Goal: Task Accomplishment & Management: Manage account settings

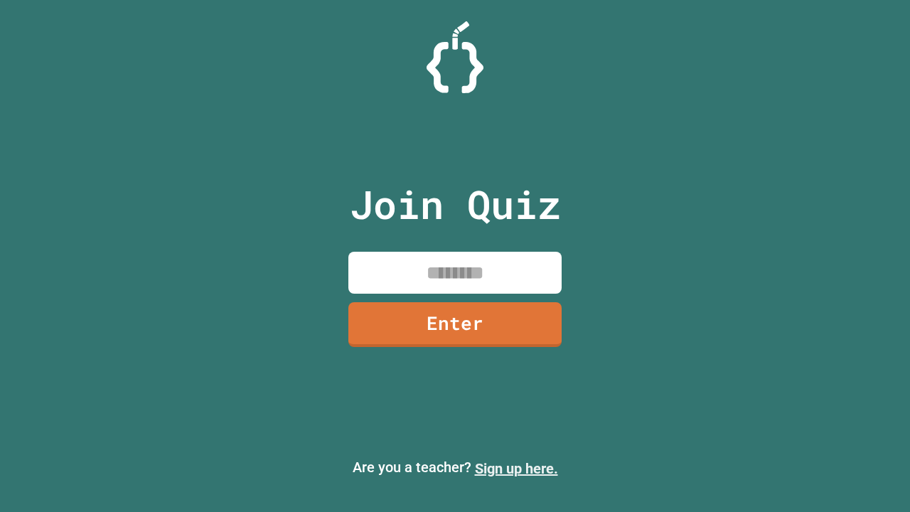
click at [516, 468] on link "Sign up here." at bounding box center [516, 468] width 83 height 17
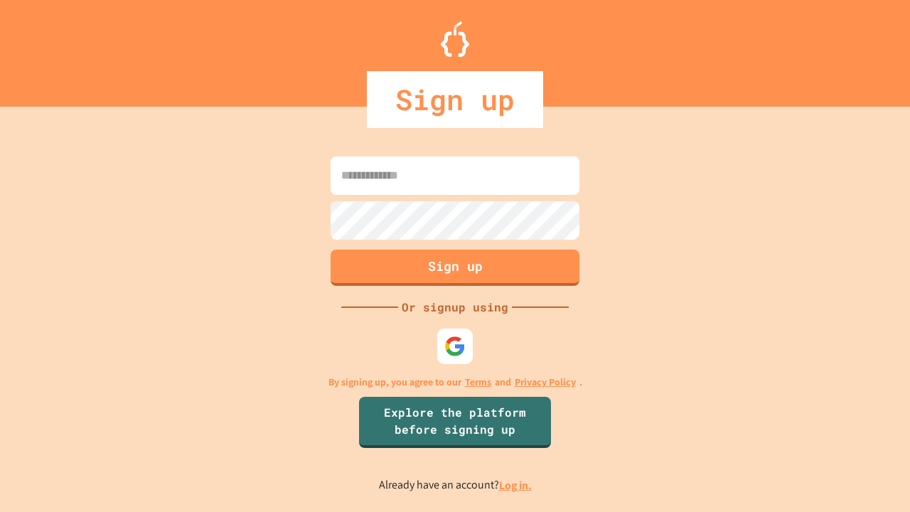
click at [516, 485] on link "Log in." at bounding box center [515, 485] width 33 height 15
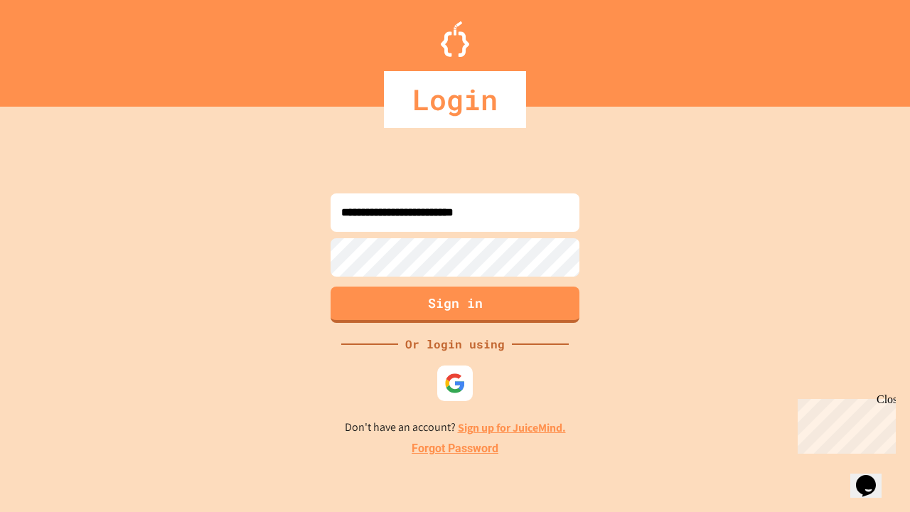
type input "**********"
